Goal: Task Accomplishment & Management: Use online tool/utility

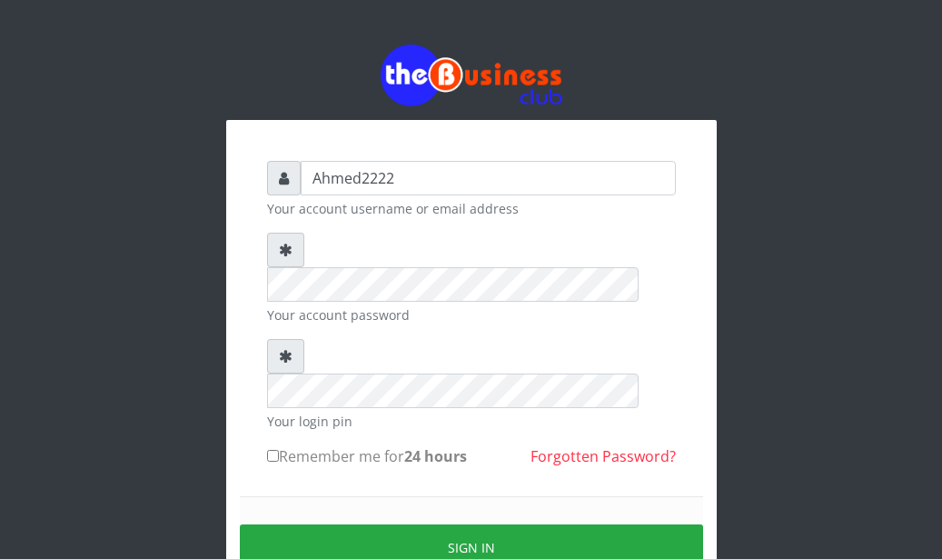
click at [276, 450] on input "Remember me for 24 hours" at bounding box center [273, 456] width 12 height 12
checkbox input "true"
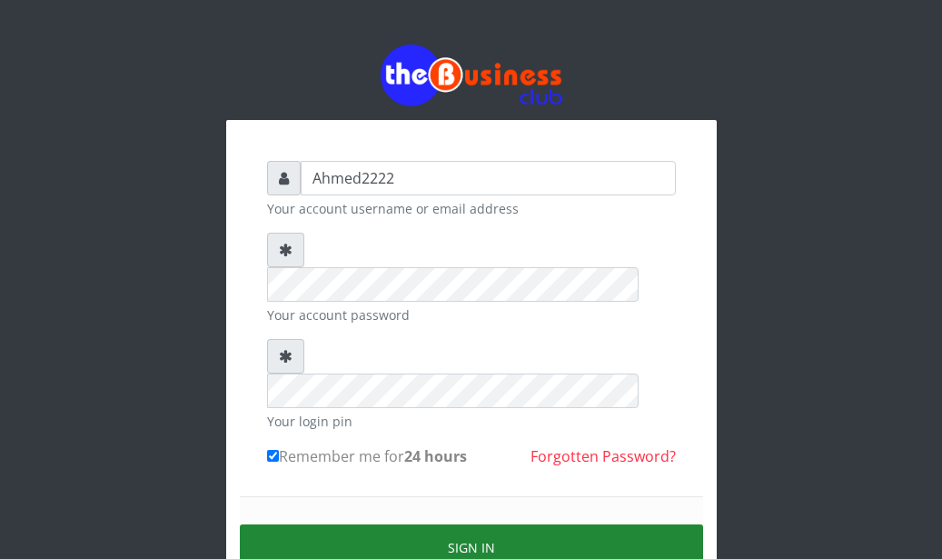
click at [390, 524] on button "Sign in" at bounding box center [471, 547] width 463 height 46
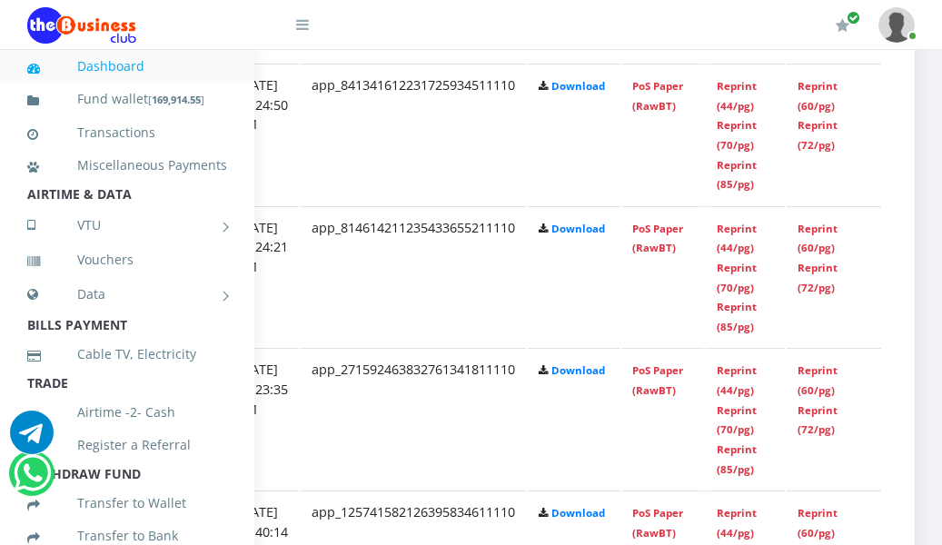
scroll to position [1227, 409]
click at [736, 387] on link "Reprint (44/pg)" at bounding box center [737, 380] width 40 height 34
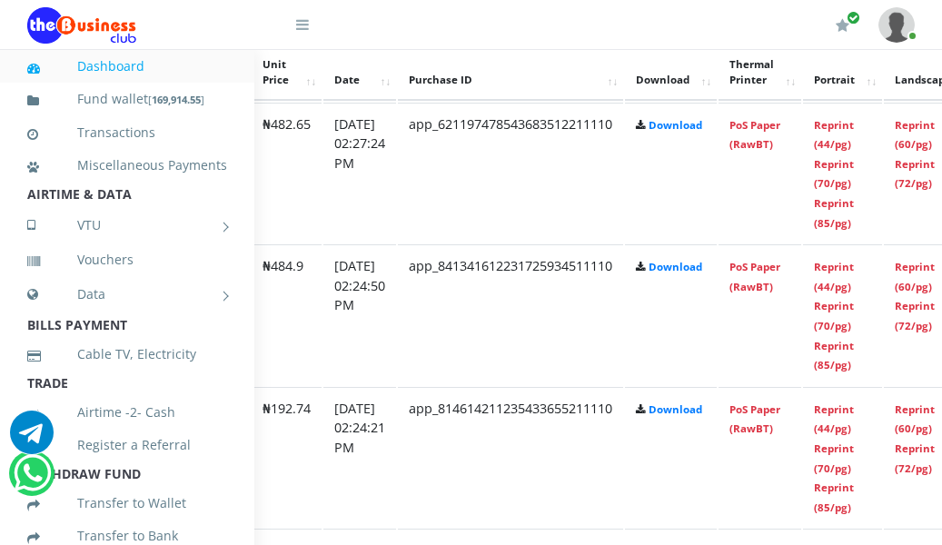
scroll to position [1046, 409]
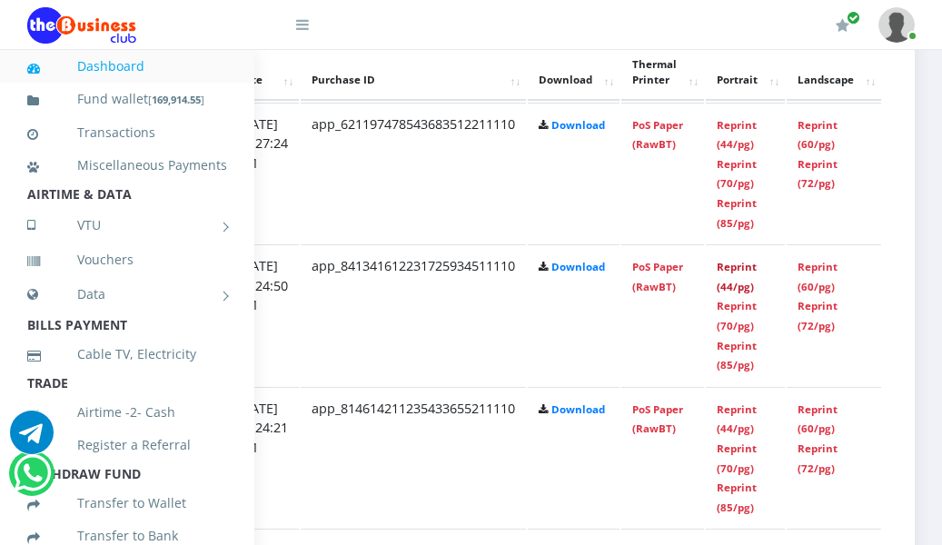
click at [733, 285] on link "Reprint (44/pg)" at bounding box center [737, 277] width 40 height 34
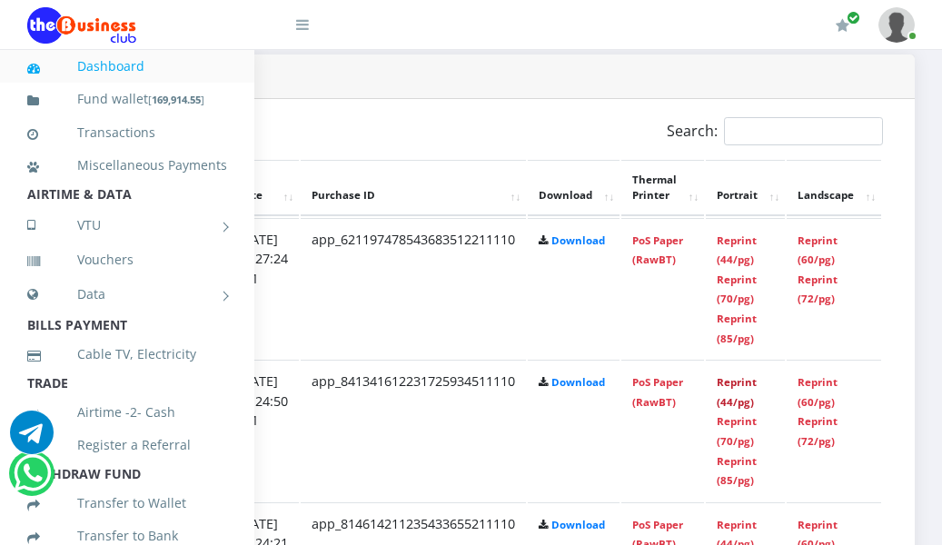
scroll to position [931, 407]
click at [738, 265] on link "Reprint (44/pg)" at bounding box center [737, 250] width 40 height 34
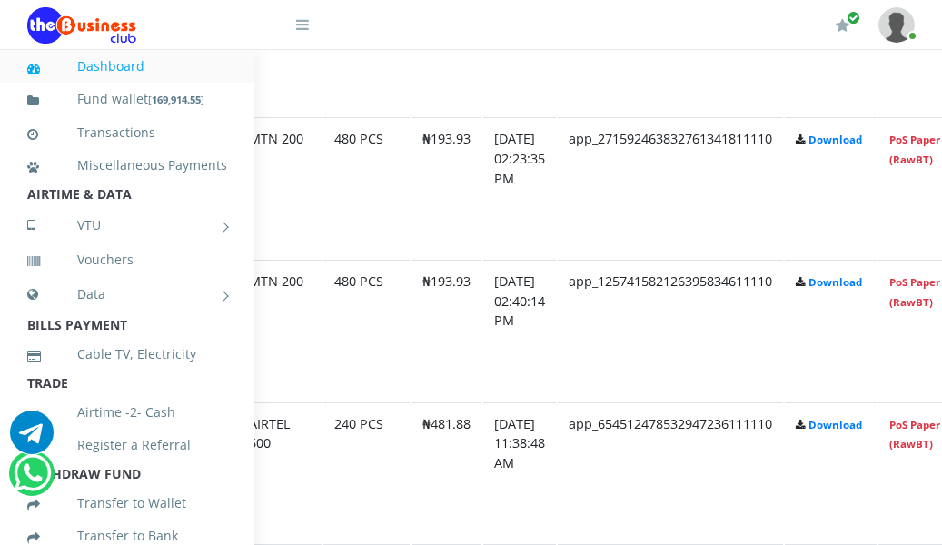
scroll to position [1458, 409]
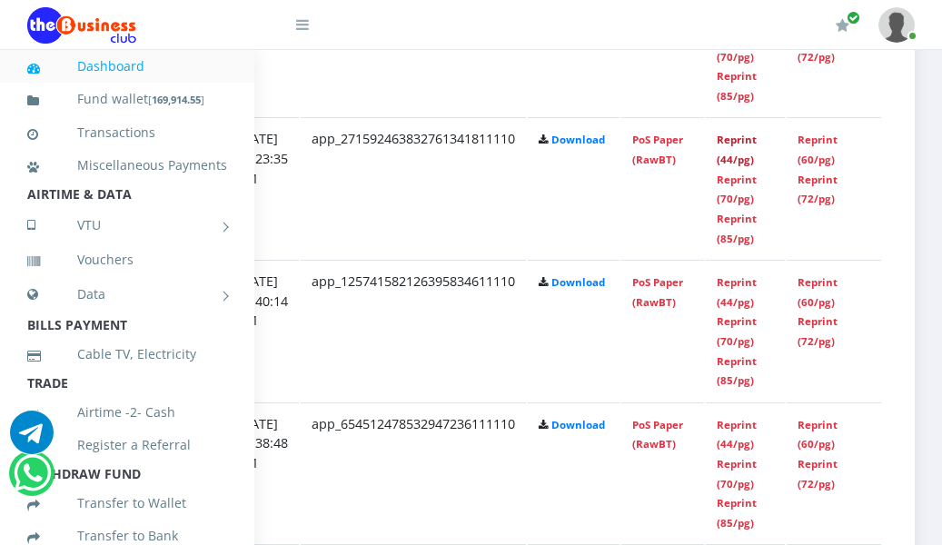
click at [737, 144] on link "Reprint (44/pg)" at bounding box center [737, 150] width 40 height 34
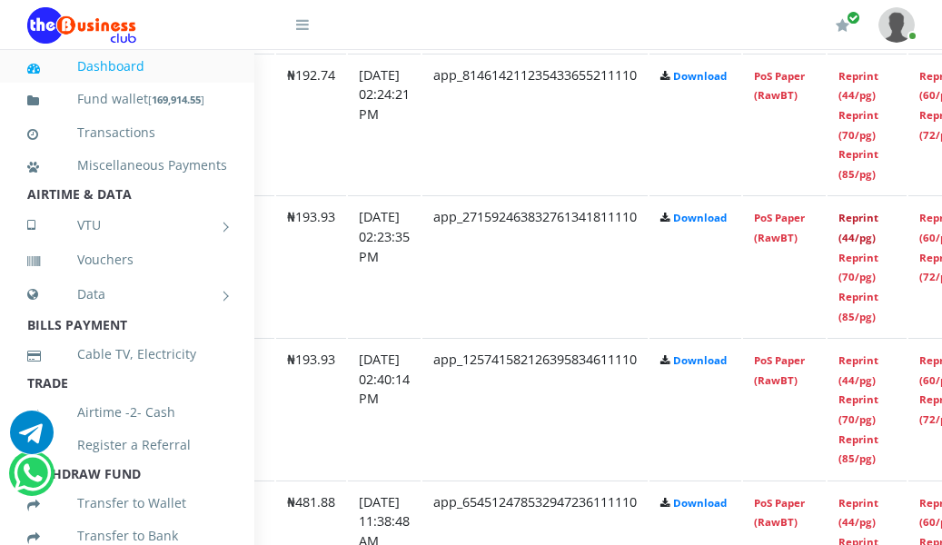
scroll to position [1380, 281]
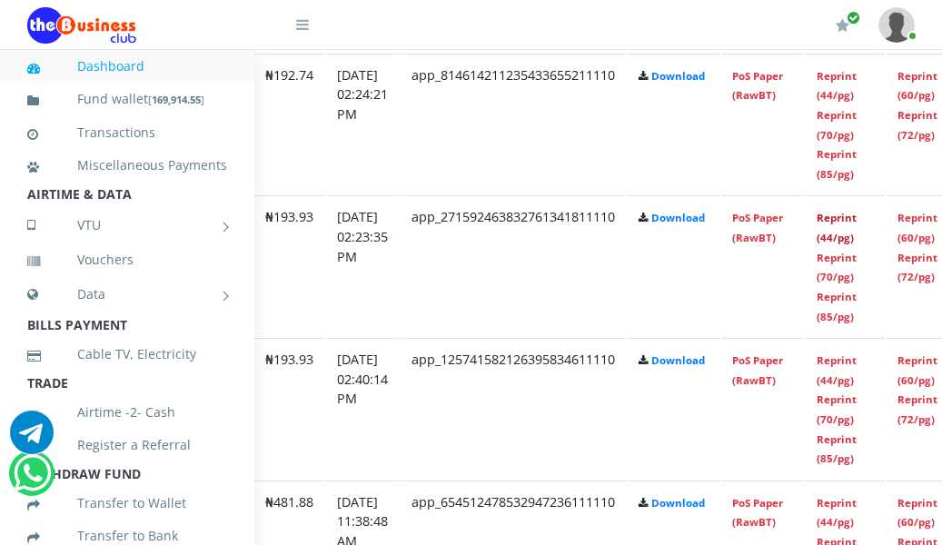
click at [857, 219] on link "Reprint (44/pg)" at bounding box center [837, 228] width 40 height 34
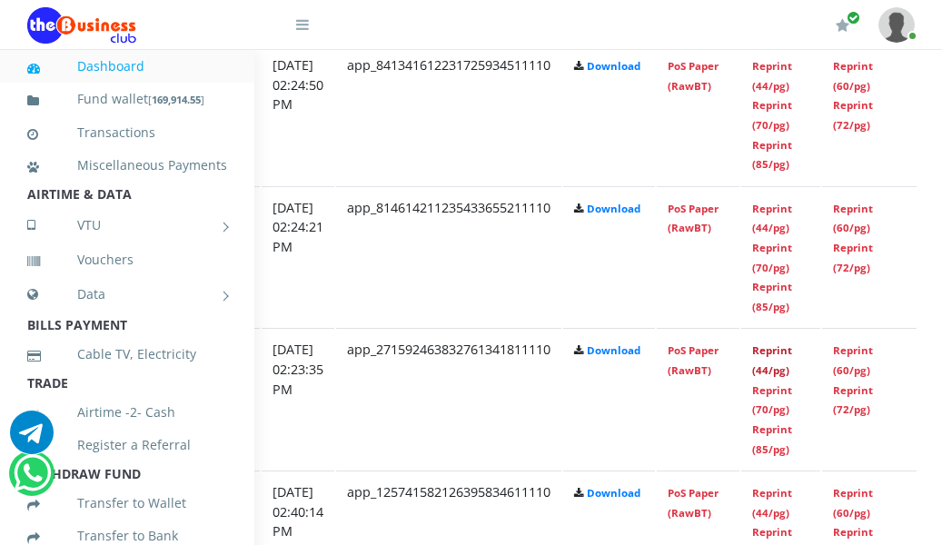
scroll to position [1247, 349]
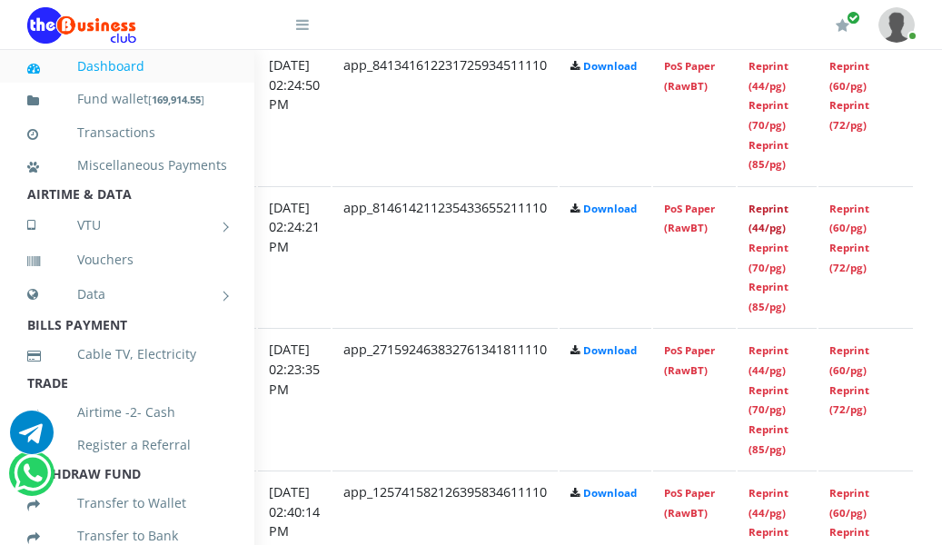
click at [788, 215] on link "Reprint (44/pg)" at bounding box center [768, 219] width 40 height 34
